Goal: Task Accomplishment & Management: Use online tool/utility

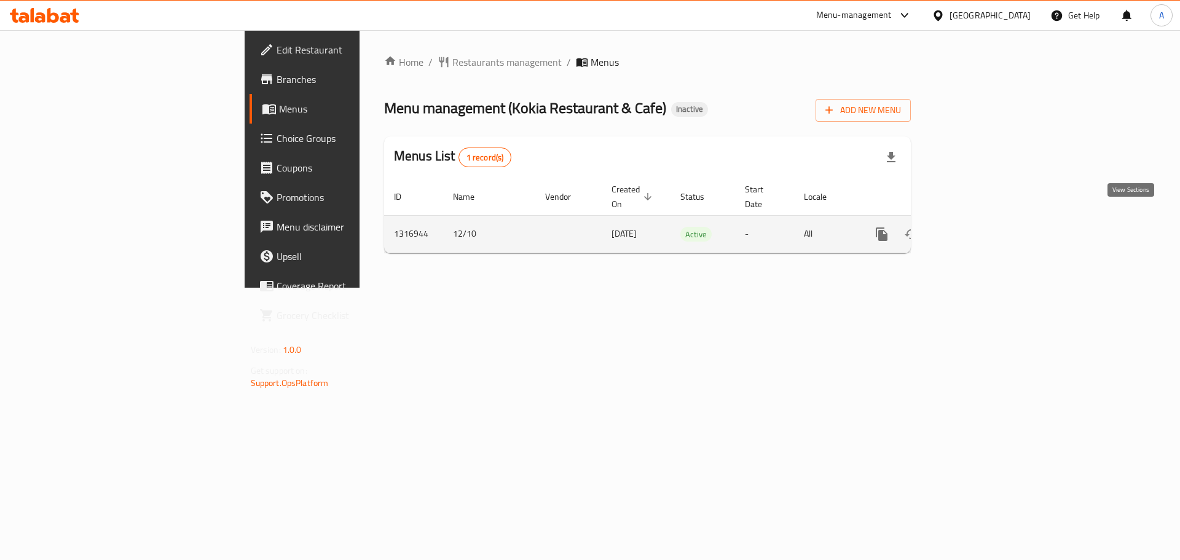
click at [978, 227] on icon "enhanced table" at bounding box center [970, 234] width 15 height 15
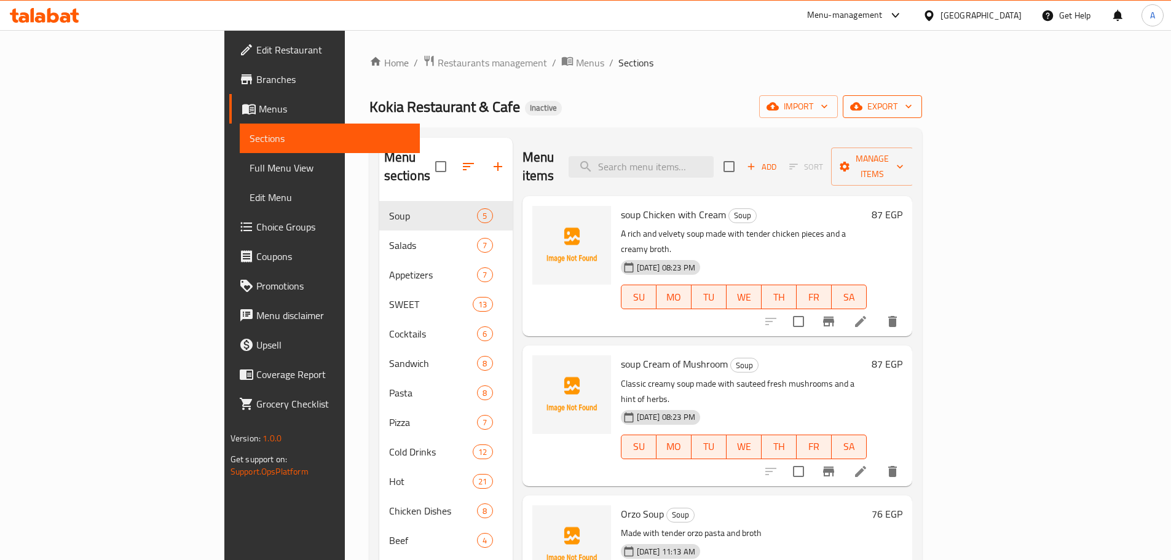
click at [912, 110] on span "export" at bounding box center [883, 106] width 60 height 15
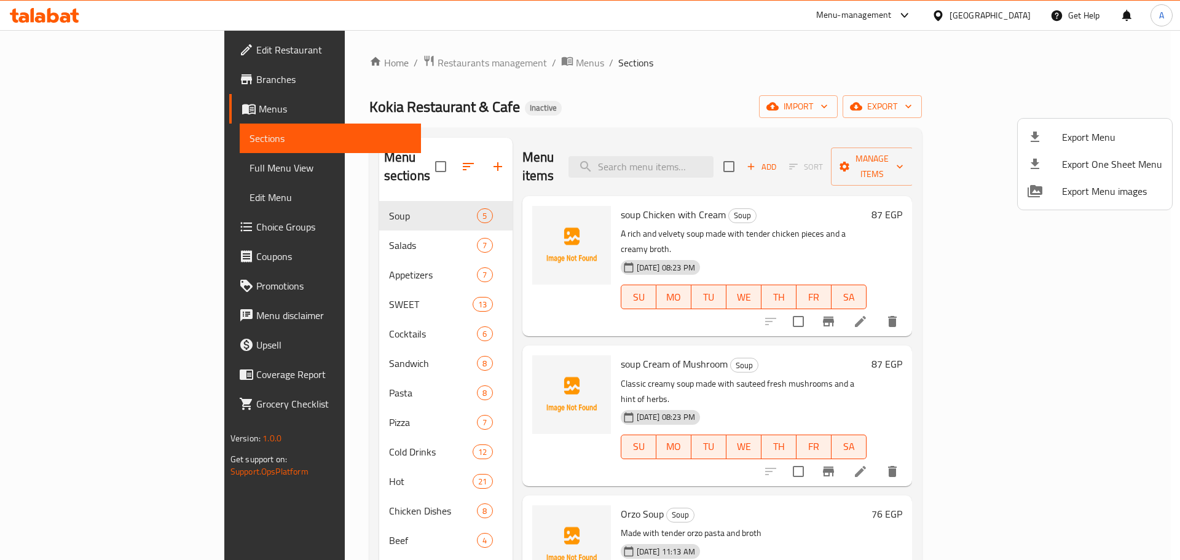
click at [848, 111] on div at bounding box center [590, 280] width 1180 height 560
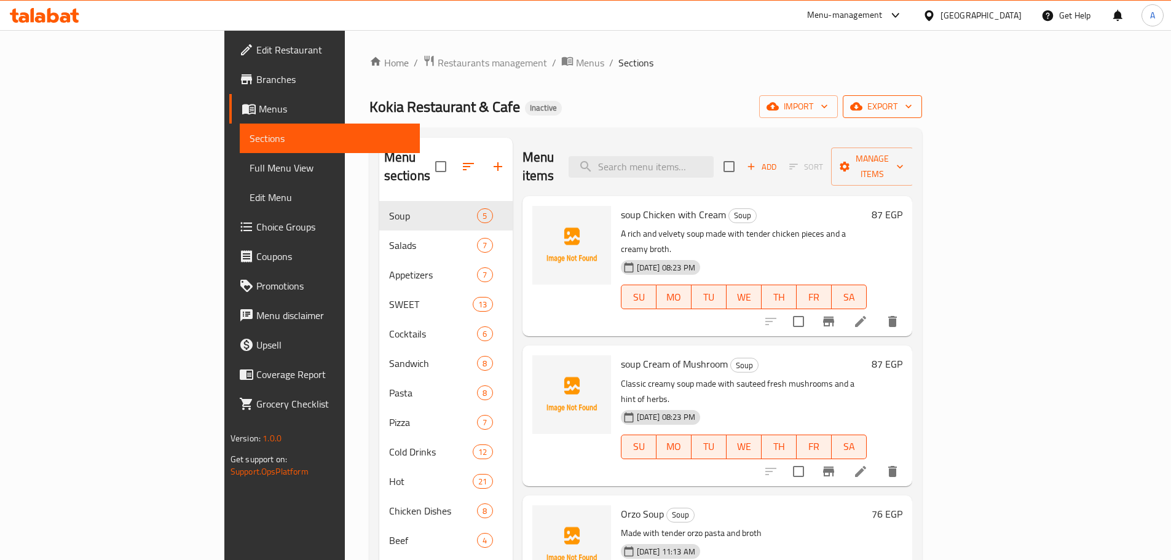
click at [912, 102] on span "export" at bounding box center [883, 106] width 60 height 15
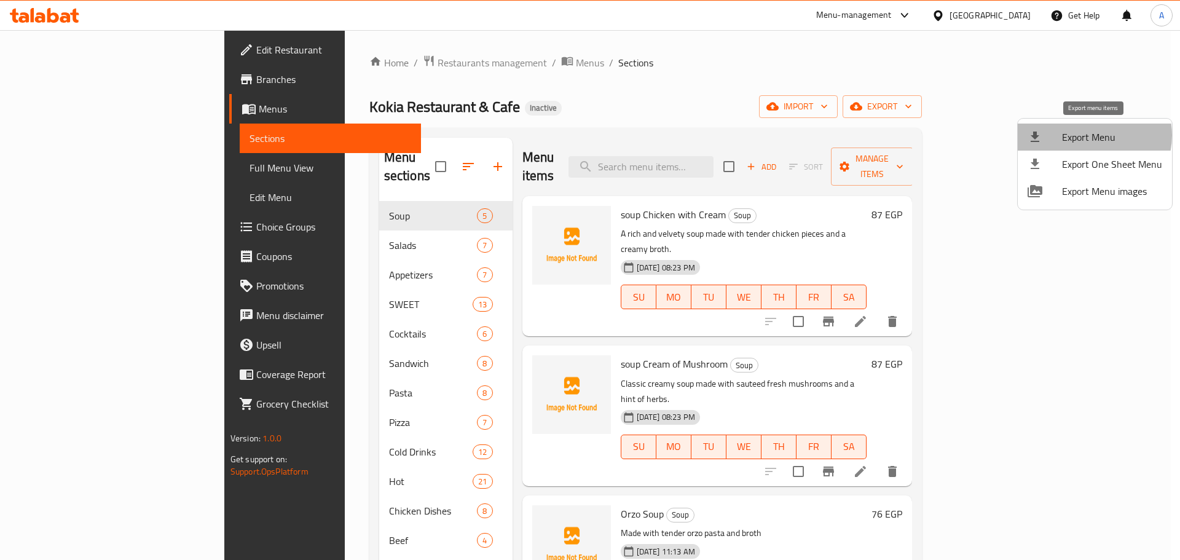
click at [1091, 135] on span "Export Menu" at bounding box center [1112, 137] width 100 height 15
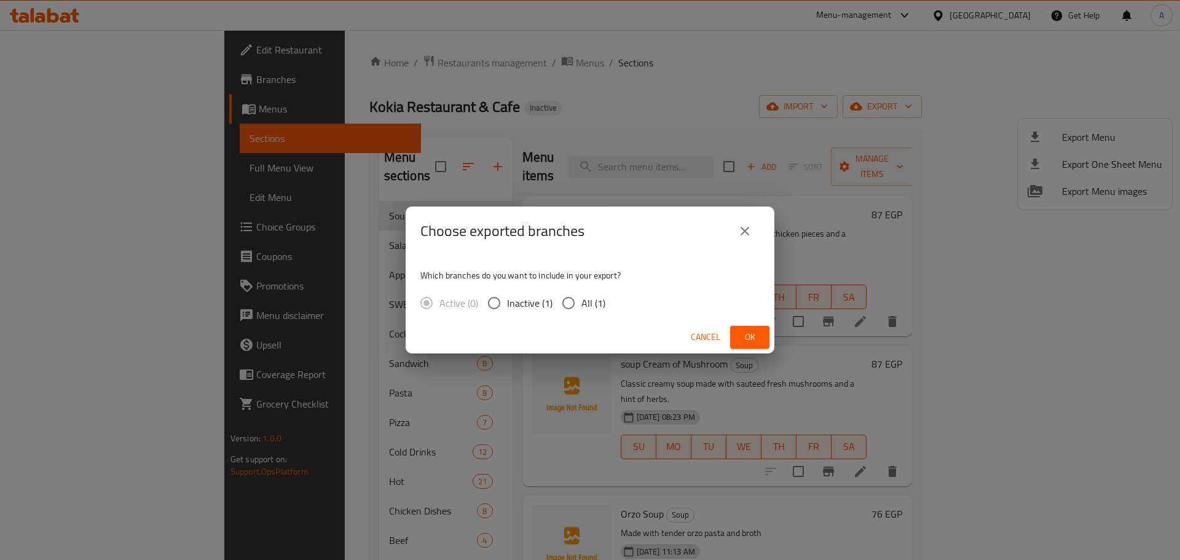
click at [599, 296] on span "All (1)" at bounding box center [594, 303] width 24 height 15
click at [582, 295] on input "All (1)" at bounding box center [569, 303] width 26 height 26
radio input "true"
click at [745, 338] on span "Ok" at bounding box center [750, 337] width 20 height 15
